Goal: Find specific page/section: Find specific page/section

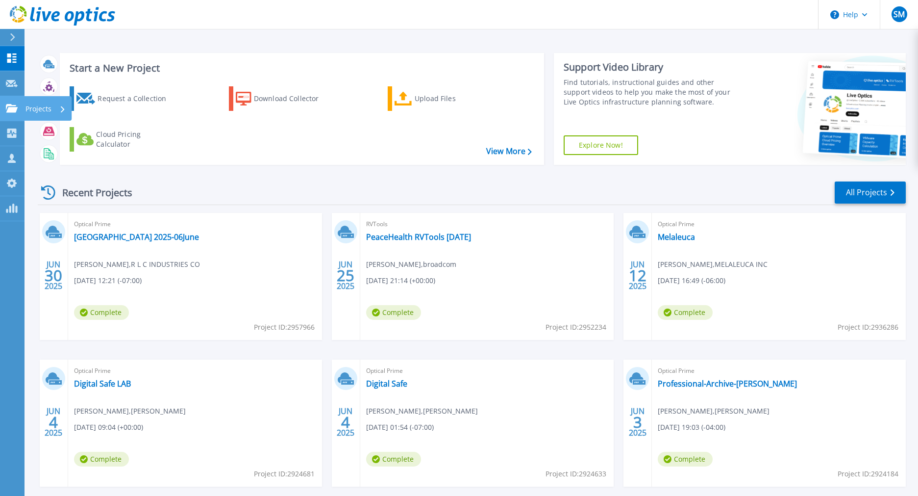
click at [55, 111] on div "Projects" at bounding box center [45, 108] width 40 height 25
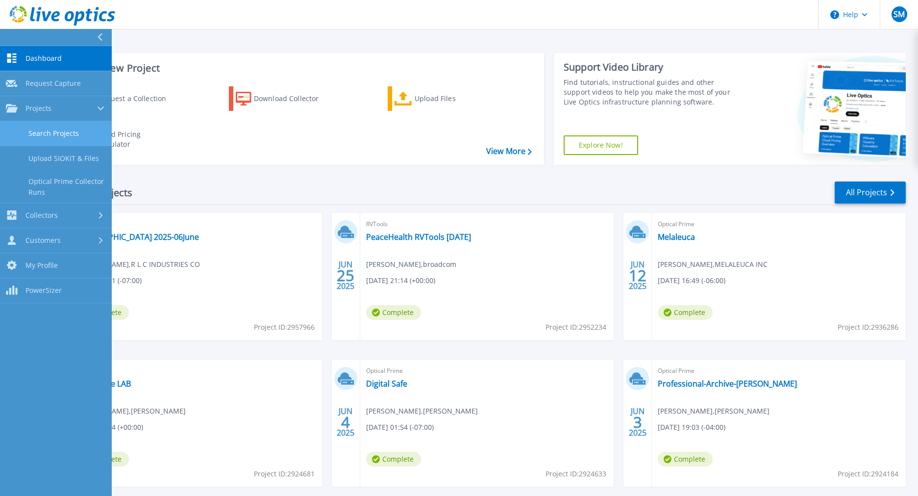
click at [55, 130] on link "Search Projects" at bounding box center [56, 133] width 112 height 25
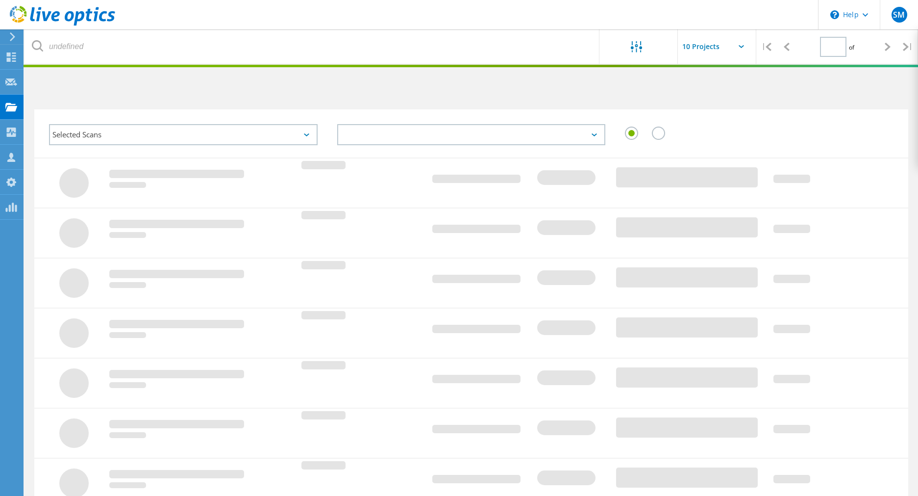
type input "1"
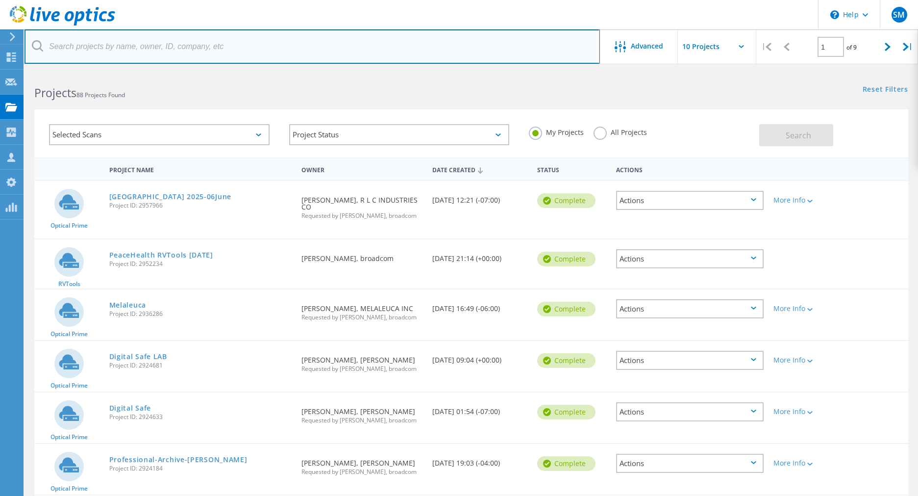
click at [128, 53] on input "text" at bounding box center [312, 46] width 575 height 34
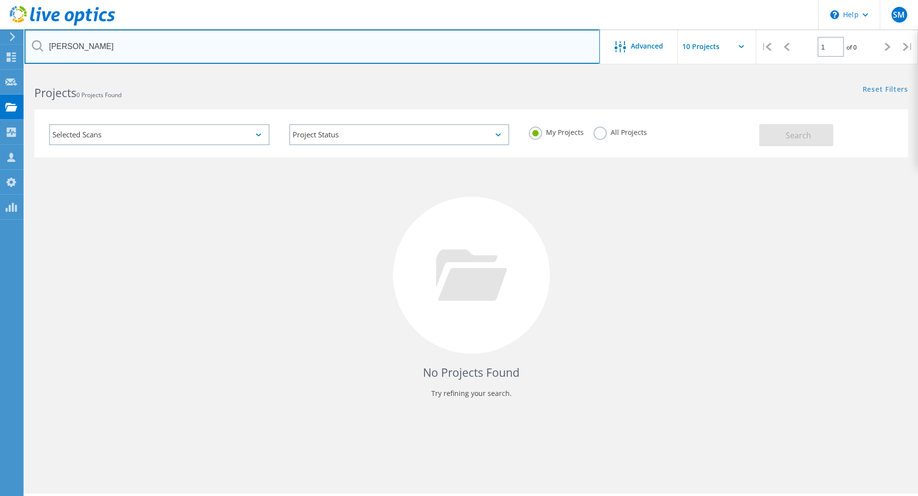
drag, startPoint x: 83, startPoint y: 50, endPoint x: 31, endPoint y: 45, distance: 52.2
click at [31, 44] on div "[PERSON_NAME]" at bounding box center [312, 46] width 575 height 34
type input "luke"
